Goal: Find contact information: Find contact information

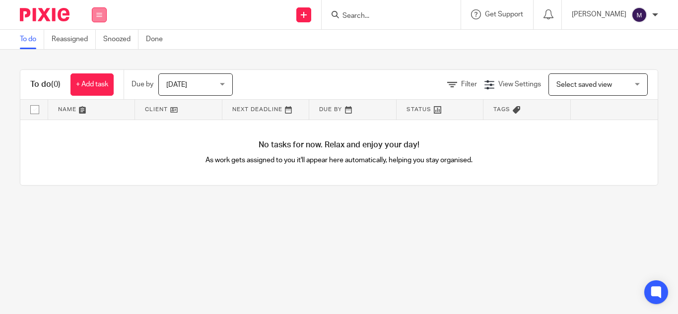
click at [97, 13] on icon at bounding box center [99, 15] width 6 height 6
click at [98, 76] on link "Clients" at bounding box center [97, 75] width 22 height 7
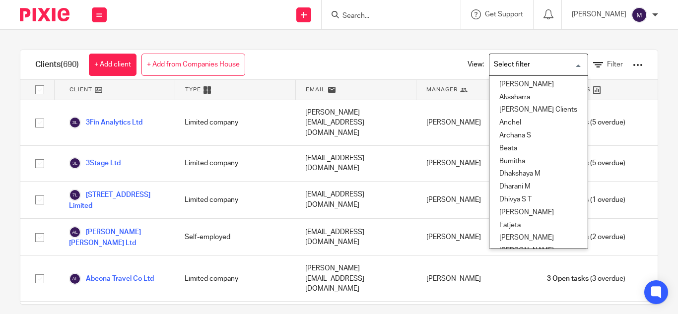
click at [491, 63] on input "Search for option" at bounding box center [537, 64] width 92 height 17
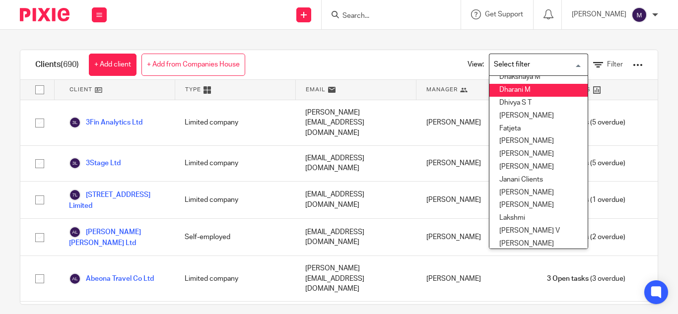
scroll to position [99, 0]
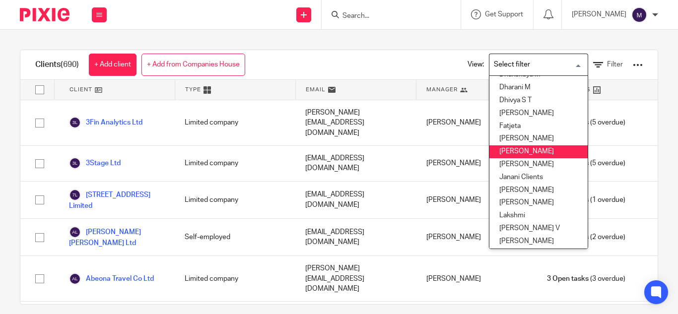
click at [505, 153] on li "Hely Patel" at bounding box center [539, 152] width 98 height 13
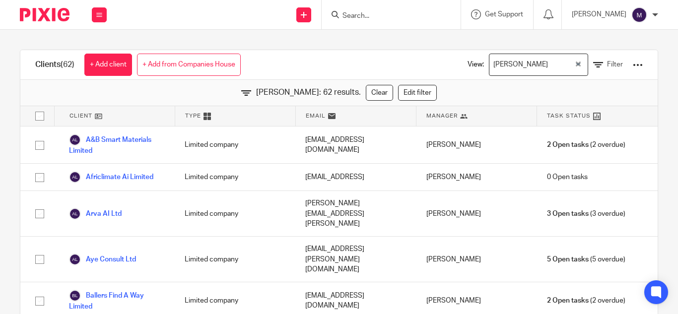
click at [512, 67] on div "Hely Patel" at bounding box center [532, 63] width 85 height 19
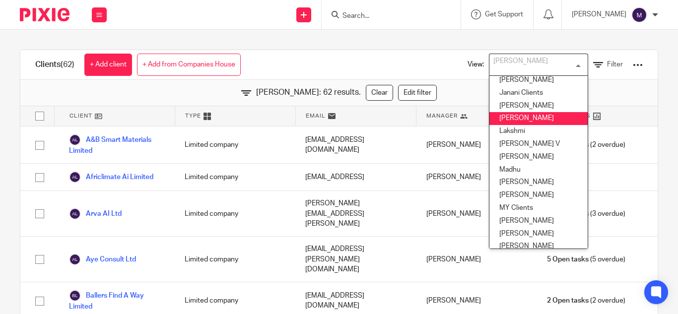
scroll to position [201, 0]
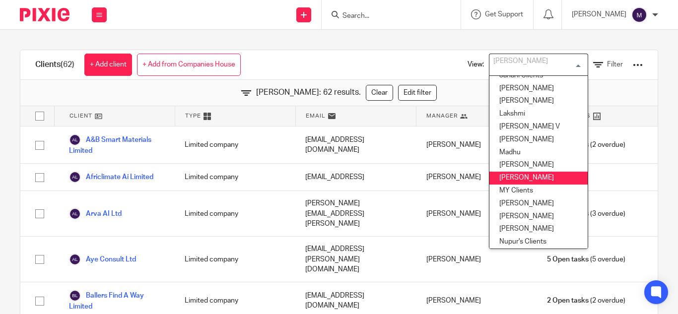
click at [513, 175] on li "Mithun" at bounding box center [539, 178] width 98 height 13
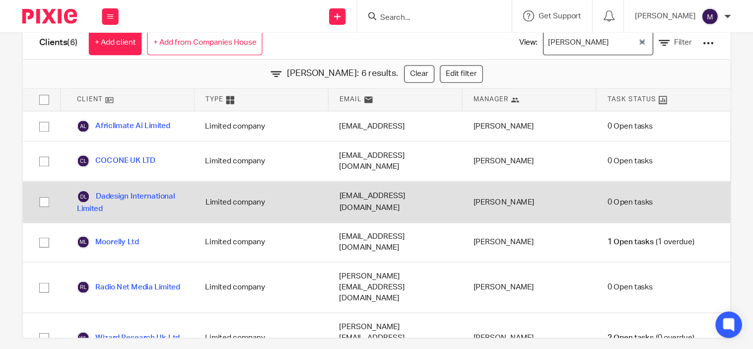
scroll to position [0, 0]
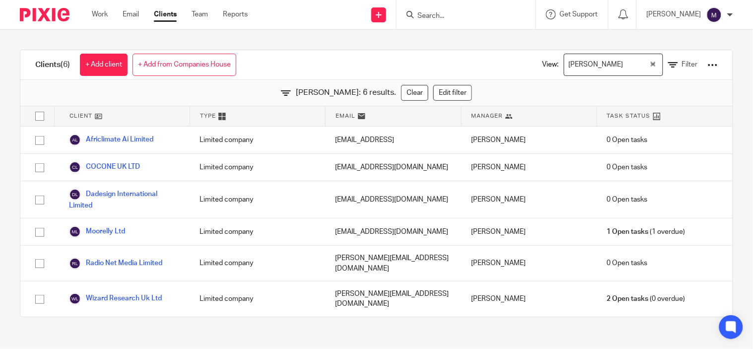
click at [318, 37] on div "Clients (6) + Add client + Add from Companies House View: Mithun Loading... Fil…" at bounding box center [376, 183] width 753 height 307
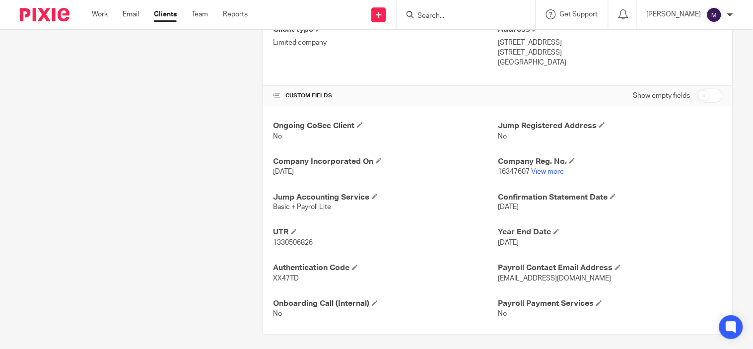
scroll to position [282, 0]
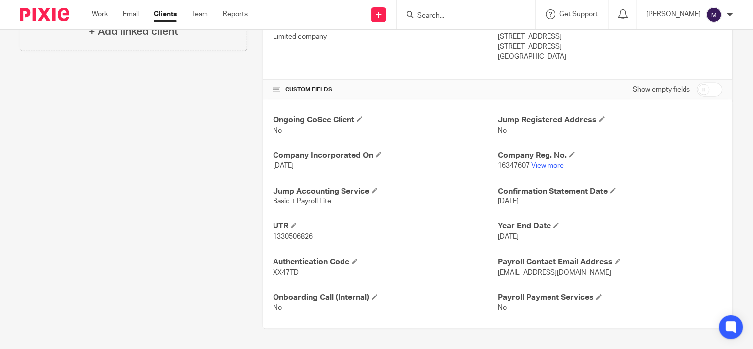
click at [301, 236] on span "1330506826" at bounding box center [293, 237] width 40 height 7
copy span "1330506826"
click at [540, 163] on link "View more" at bounding box center [547, 165] width 33 height 7
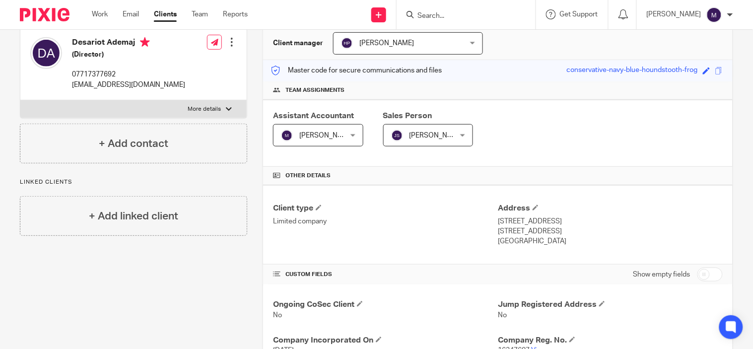
scroll to position [6, 0]
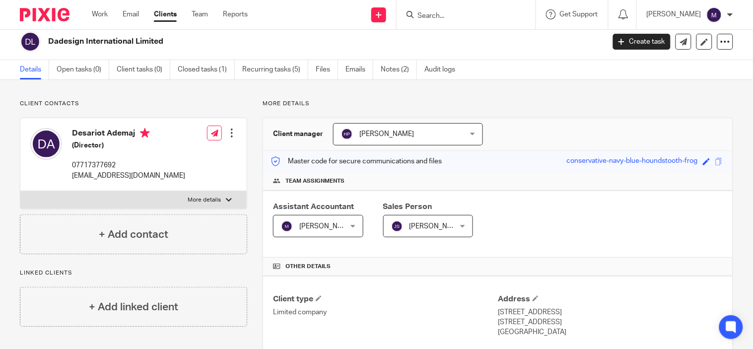
click at [100, 165] on p "07717377692" at bounding box center [128, 165] width 113 height 10
copy div "07717377692"
